Goal: Information Seeking & Learning: Compare options

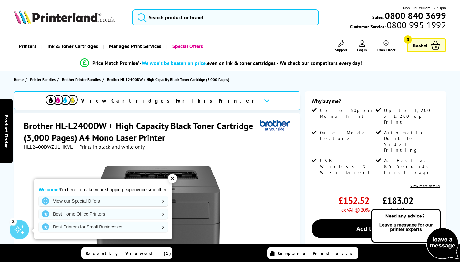
click at [173, 177] on div "✕" at bounding box center [172, 178] width 9 height 9
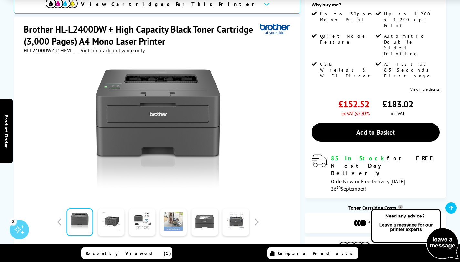
scroll to position [97, 0]
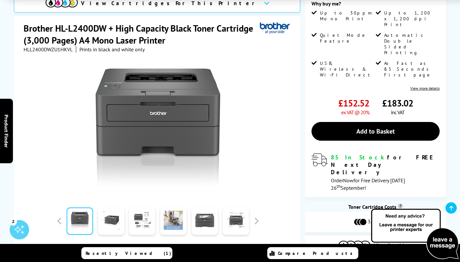
click at [303, 56] on div "View Cartridges For This Printer Brother HL-L2400DW + High Capacity Black Toner…" at bounding box center [230, 140] width 460 height 292
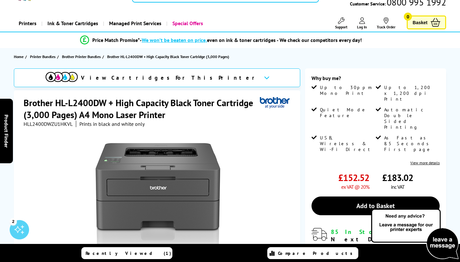
scroll to position [0, 0]
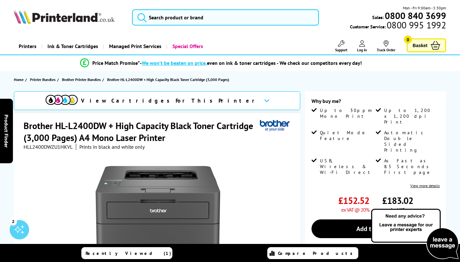
click at [46, 13] on img at bounding box center [64, 17] width 101 height 14
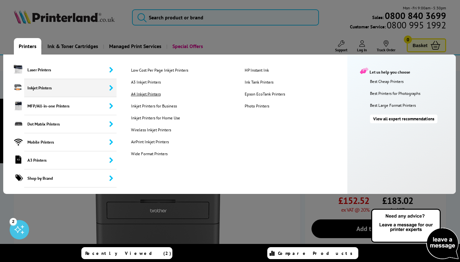
click at [142, 96] on link "A4 Inkjet Printers" at bounding box center [182, 93] width 113 height 5
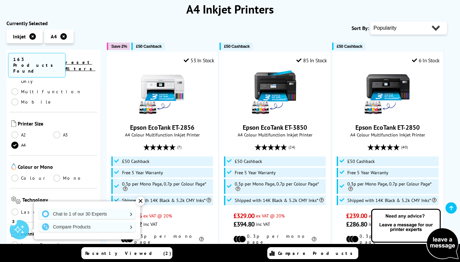
scroll to position [88, 0]
click at [24, 173] on link "Colour" at bounding box center [32, 176] width 42 height 7
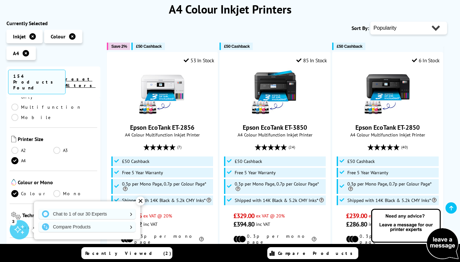
scroll to position [98, 0]
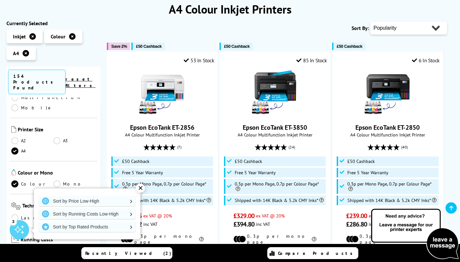
click at [140, 188] on div "✕" at bounding box center [140, 188] width 9 height 9
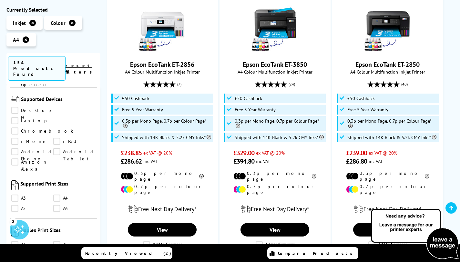
scroll to position [524, 0]
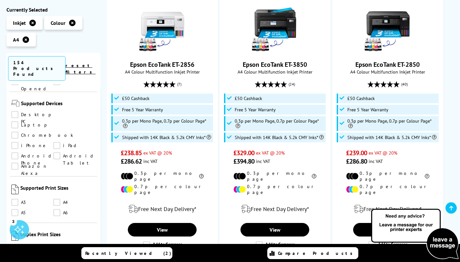
click at [57, 199] on link "A4" at bounding box center [74, 202] width 42 height 7
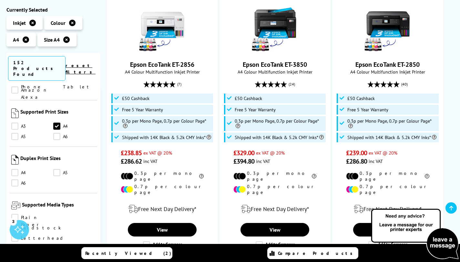
scroll to position [600, 0]
click at [53, 225] on link "Cardstock" at bounding box center [36, 228] width 50 height 7
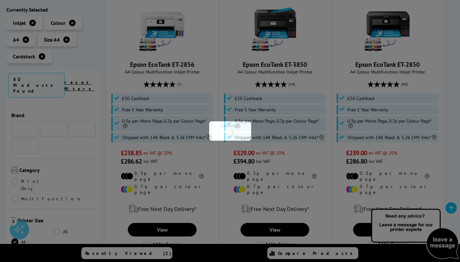
scroll to position [600, 0]
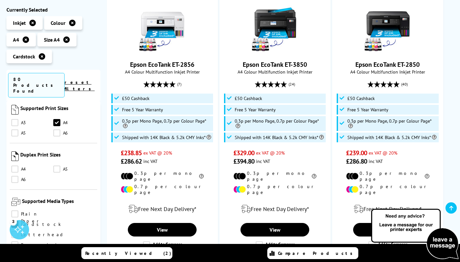
click at [55, 221] on link "Cardstock" at bounding box center [36, 224] width 50 height 7
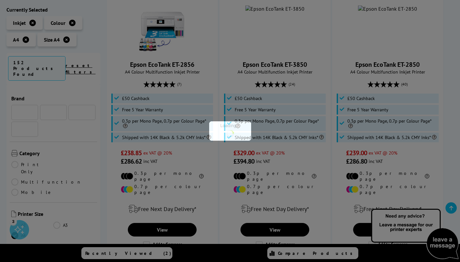
scroll to position [600, 0]
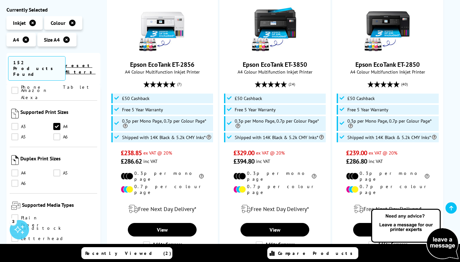
click at [58, 225] on link "Cardstock" at bounding box center [36, 228] width 50 height 7
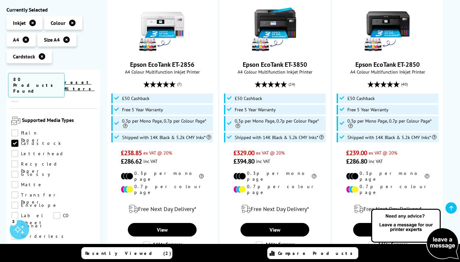
scroll to position [685, 0]
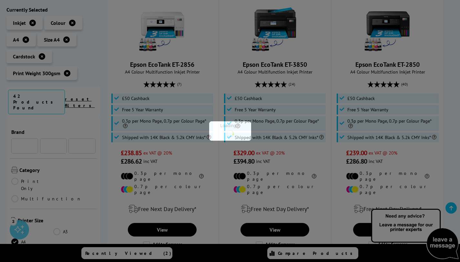
scroll to position [685, 0]
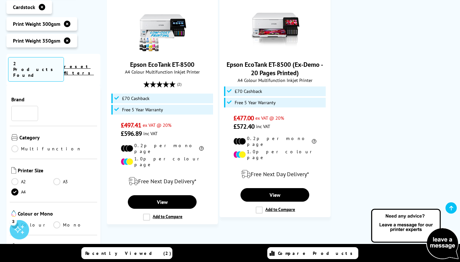
scroll to position [685, 0]
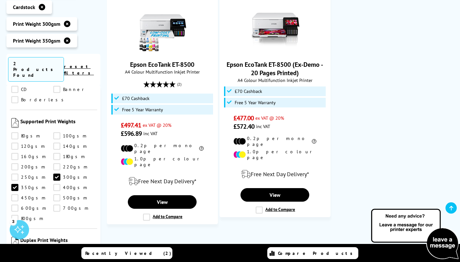
click at [14, 184] on link "350gsm" at bounding box center [32, 187] width 42 height 7
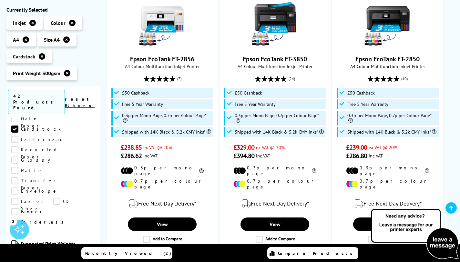
scroll to position [156, 0]
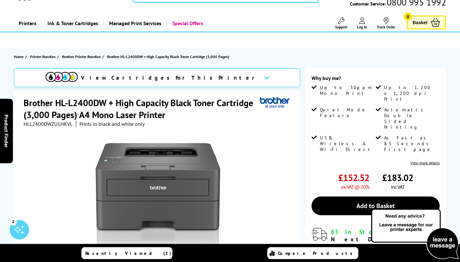
click at [264, 79] on icon at bounding box center [266, 78] width 5 height 4
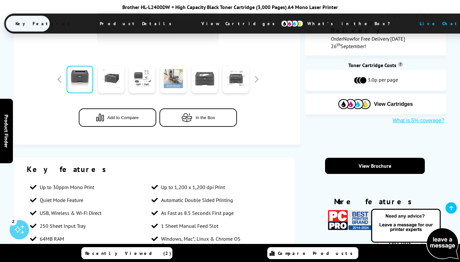
scroll to position [247, 0]
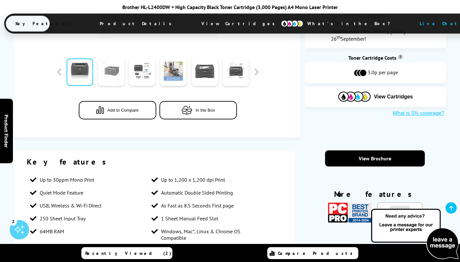
click at [123, 69] on link at bounding box center [111, 71] width 26 height 27
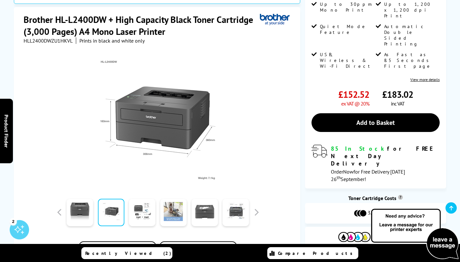
scroll to position [121, 0]
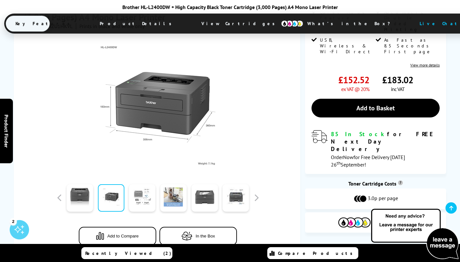
click at [143, 188] on link at bounding box center [142, 197] width 26 height 27
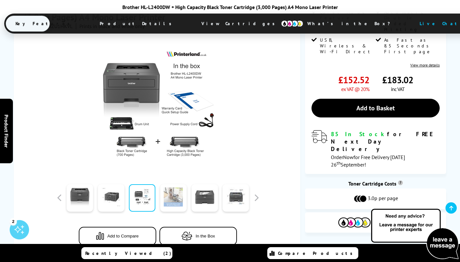
click at [176, 199] on link at bounding box center [173, 197] width 26 height 27
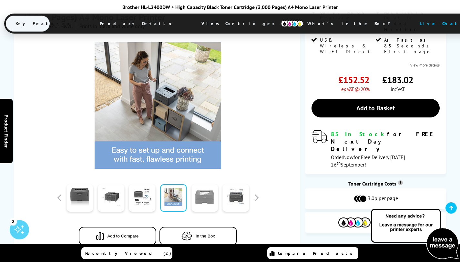
click at [213, 202] on link at bounding box center [204, 197] width 26 height 27
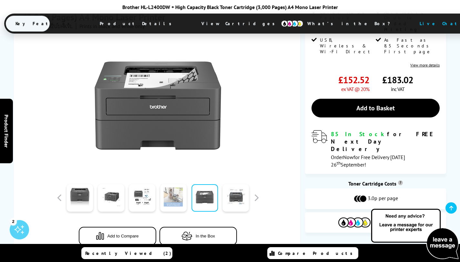
click at [181, 199] on link at bounding box center [173, 197] width 26 height 27
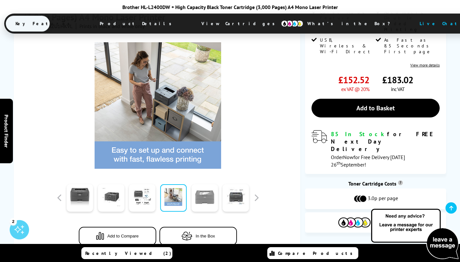
click at [198, 203] on link at bounding box center [204, 197] width 26 height 27
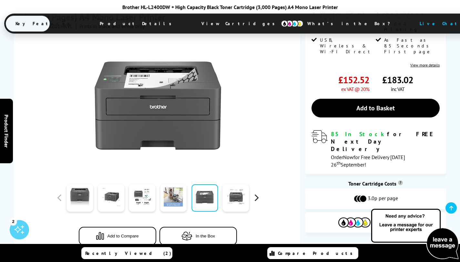
click at [256, 200] on button "button" at bounding box center [256, 198] width 10 height 10
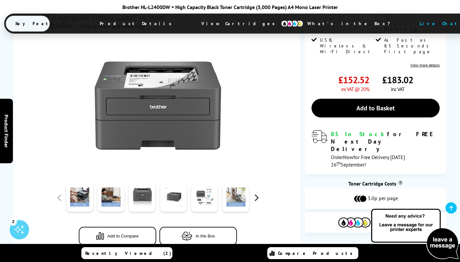
click at [256, 200] on button "button" at bounding box center [256, 198] width 10 height 10
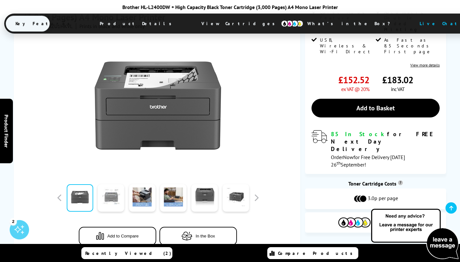
click at [118, 195] on link at bounding box center [111, 197] width 26 height 27
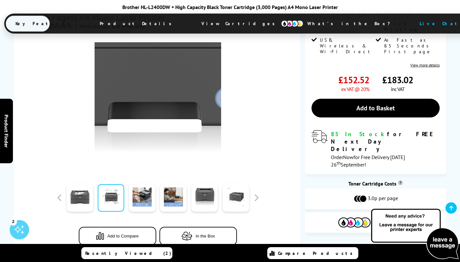
click at [180, 92] on img at bounding box center [158, 105] width 126 height 126
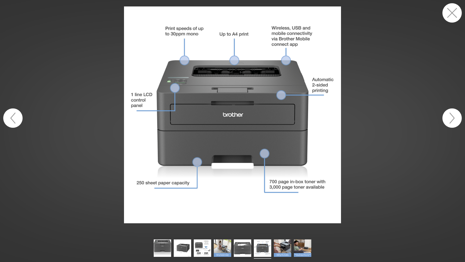
click at [450, 117] on button "button" at bounding box center [451, 117] width 19 height 19
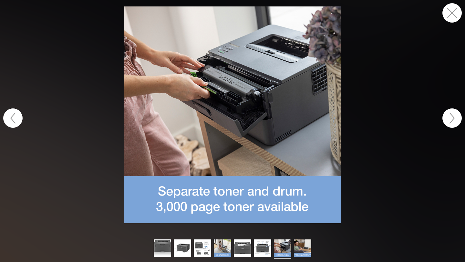
click at [451, 17] on button "button" at bounding box center [451, 12] width 19 height 19
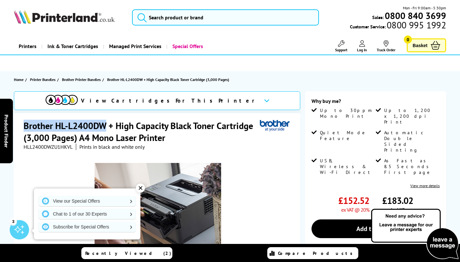
drag, startPoint x: 24, startPoint y: 126, endPoint x: 107, endPoint y: 124, distance: 83.6
click at [107, 124] on h1 "Brother HL-L2400DW + High Capacity Black Toner Cartridge (3,000 Pages) A4 Mono …" at bounding box center [142, 132] width 236 height 24
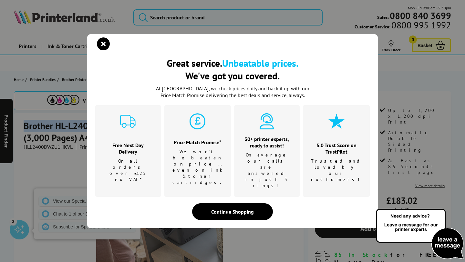
copy h1 "Brother HL-L2400DW"
click at [99, 50] on icon "close modal" at bounding box center [103, 43] width 13 height 13
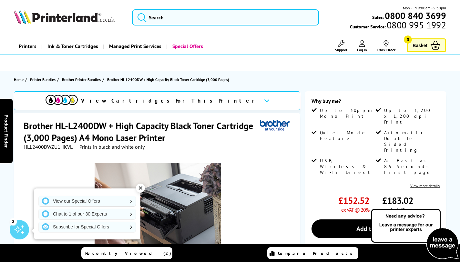
click at [216, 123] on h1 "Brother HL-L2400DW + High Capacity Black Toner Cartridge (3,000 Pages) A4 Mono …" at bounding box center [142, 132] width 236 height 24
drag, startPoint x: 25, startPoint y: 124, endPoint x: 107, endPoint y: 125, distance: 82.6
click at [107, 125] on h1 "Brother HL-L2400DW + High Capacity Black Toner Cartridge (3,000 Pages) A4 Mono …" at bounding box center [142, 132] width 236 height 24
copy h1 "Brother HL-L2400DW"
click at [157, 17] on input "search" at bounding box center [225, 17] width 187 height 16
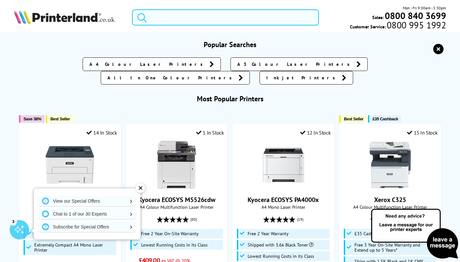
paste input "Brother HL-L2400DW"
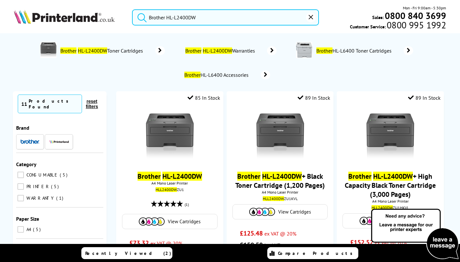
type input "Brother HL-L2400DW"
click at [132, 9] on button "submit" at bounding box center [140, 16] width 16 height 14
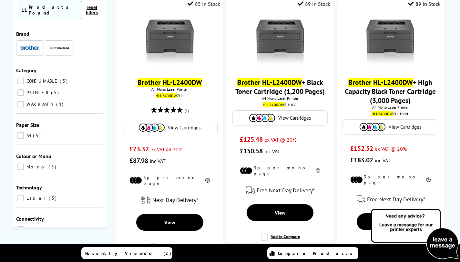
scroll to position [104, 0]
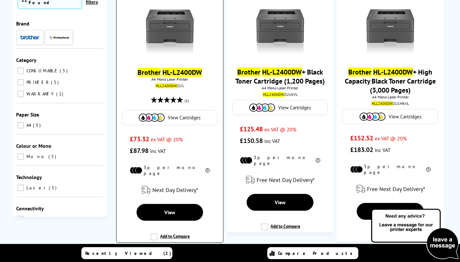
click at [192, 70] on mark "HL-L2400DW" at bounding box center [182, 72] width 40 height 9
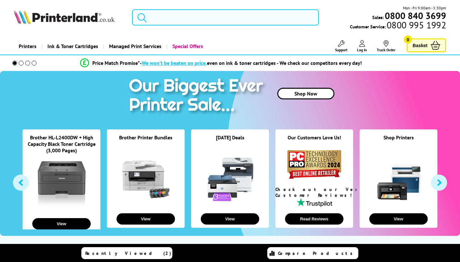
click at [27, 47] on link "Printers" at bounding box center [27, 46] width 27 height 16
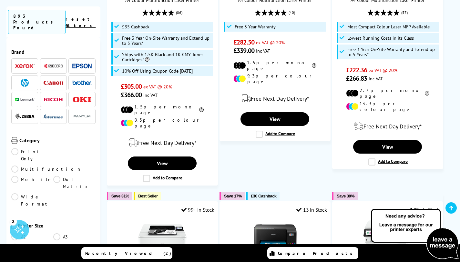
scroll to position [76, 0]
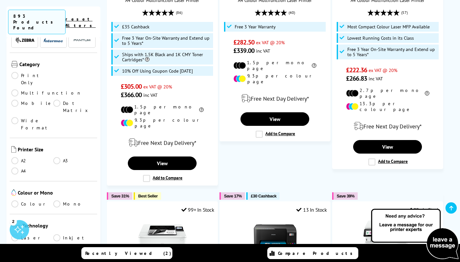
click at [17, 167] on link "A4" at bounding box center [32, 170] width 42 height 7
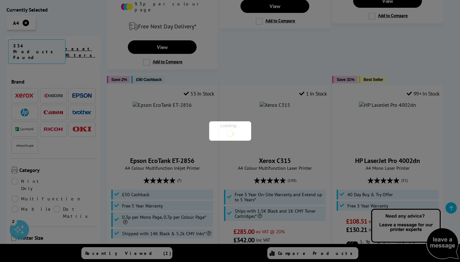
scroll to position [76, 0]
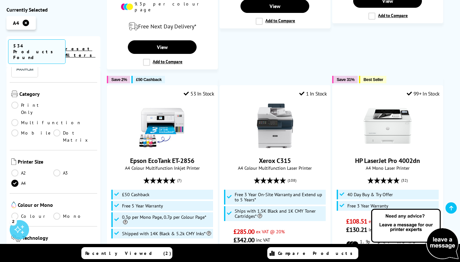
click at [65, 213] on link "Mono" at bounding box center [74, 216] width 42 height 7
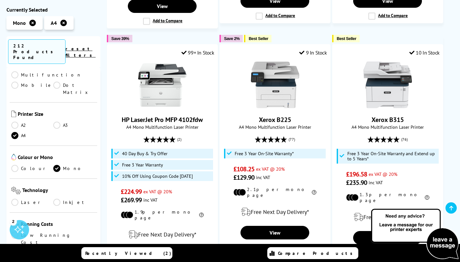
scroll to position [126, 0]
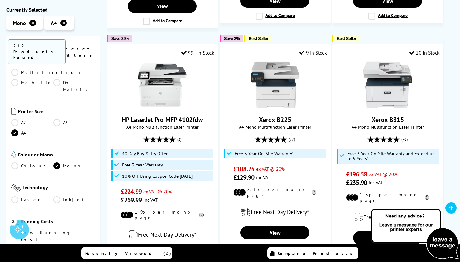
click at [16, 196] on link "Laser" at bounding box center [32, 199] width 42 height 7
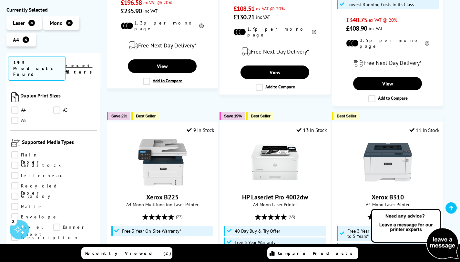
scroll to position [670, 0]
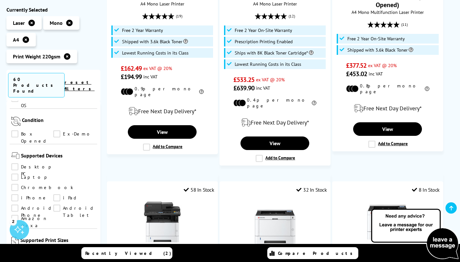
scroll to position [532, 0]
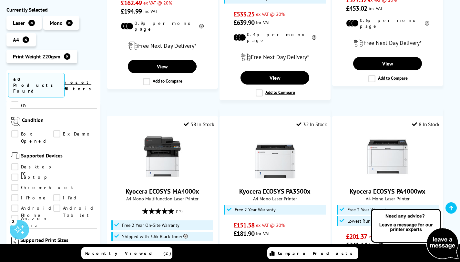
click at [14, 251] on link "A4" at bounding box center [32, 254] width 42 height 7
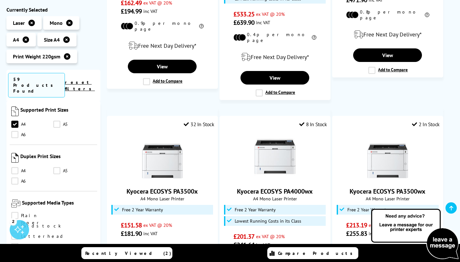
scroll to position [588, 0]
click at [57, 222] on link "Cardstock" at bounding box center [36, 225] width 50 height 7
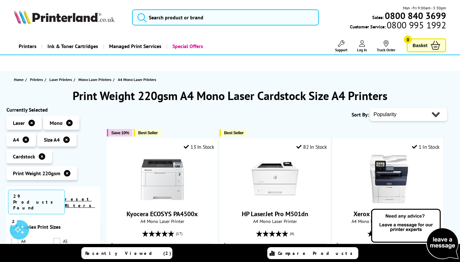
click at [385, 116] on select "Popularity Rating Price - Low to High Price - High to Low Running Costs - Low t…" at bounding box center [408, 114] width 77 height 13
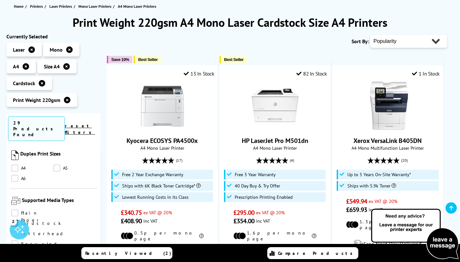
scroll to position [73, 0]
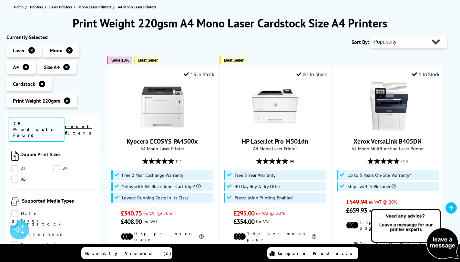
click at [406, 46] on select "Popularity Rating Price - Low to High Price - High to Low Running Costs - Low t…" at bounding box center [408, 41] width 77 height 13
select select "Price Ascending"
click at [370, 35] on select "Popularity Rating Price - Low to High Price - High to Low Running Costs - Low t…" at bounding box center [408, 41] width 77 height 13
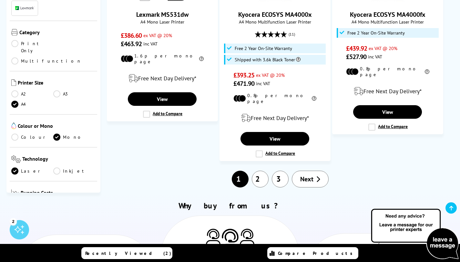
scroll to position [911, 0]
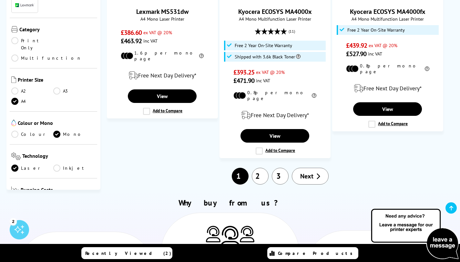
click at [262, 168] on link "2" at bounding box center [260, 176] width 17 height 17
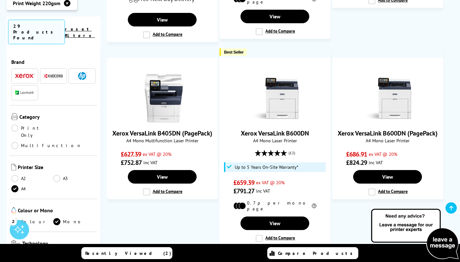
scroll to position [884, 0]
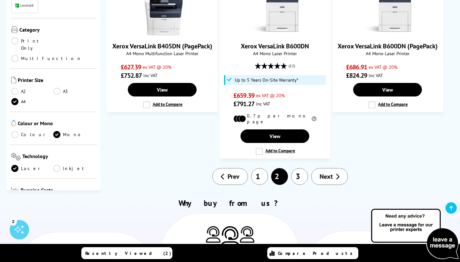
click at [304, 168] on link "3" at bounding box center [299, 176] width 17 height 17
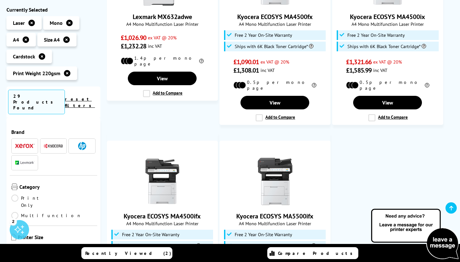
scroll to position [301, 0]
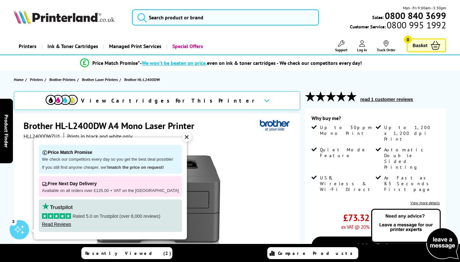
click at [183, 137] on div "✕" at bounding box center [186, 137] width 9 height 9
